Goal: Navigation & Orientation: Go to known website

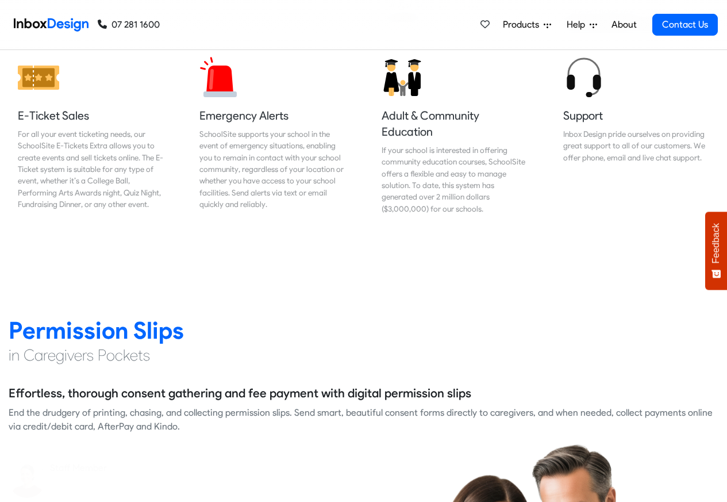
scroll to position [1380, 0]
